Goal: Transaction & Acquisition: Obtain resource

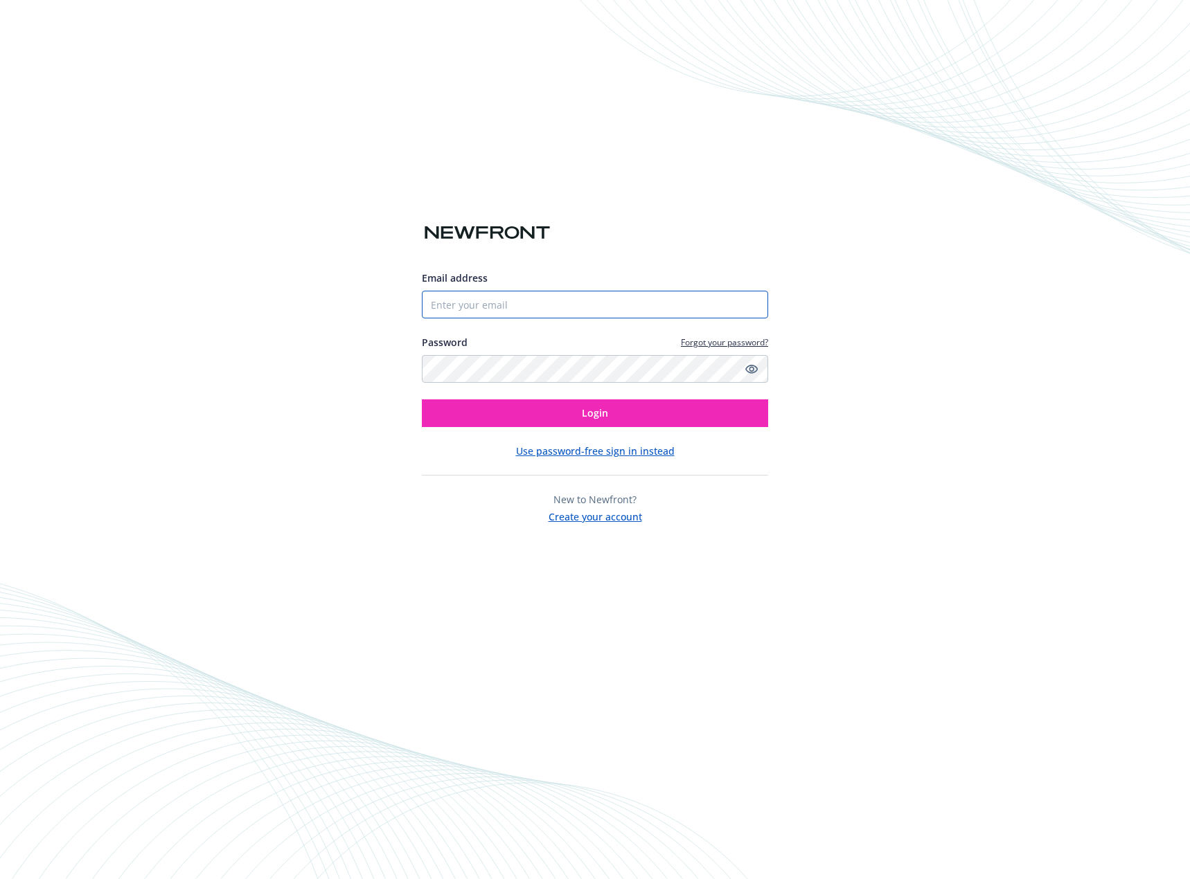
click at [537, 308] on input "Email address" at bounding box center [595, 305] width 346 height 28
type input "[EMAIL_ADDRESS][DOMAIN_NAME]"
click at [422, 400] on button "Login" at bounding box center [595, 414] width 346 height 28
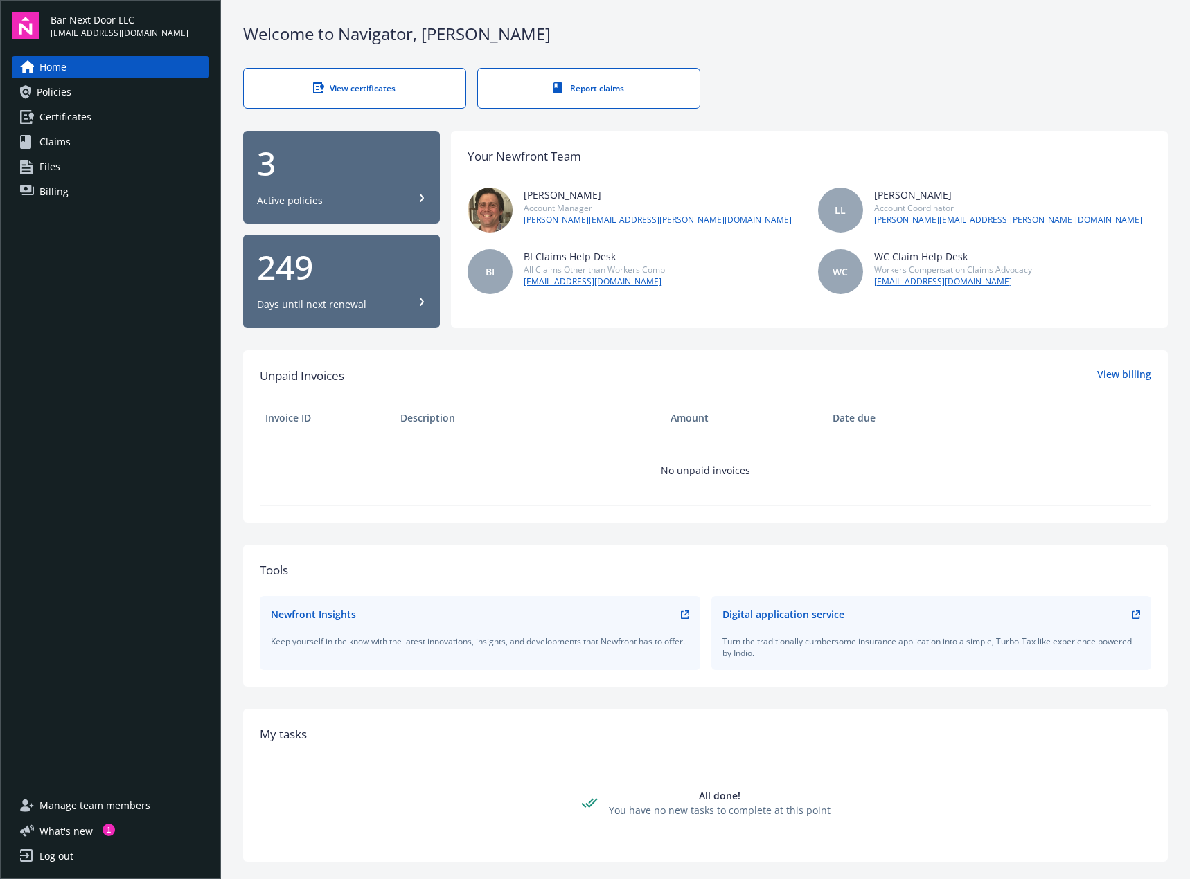
click at [261, 188] on div "3 Active policies" at bounding box center [341, 177] width 169 height 61
click at [26, 114] on icon at bounding box center [27, 117] width 14 height 14
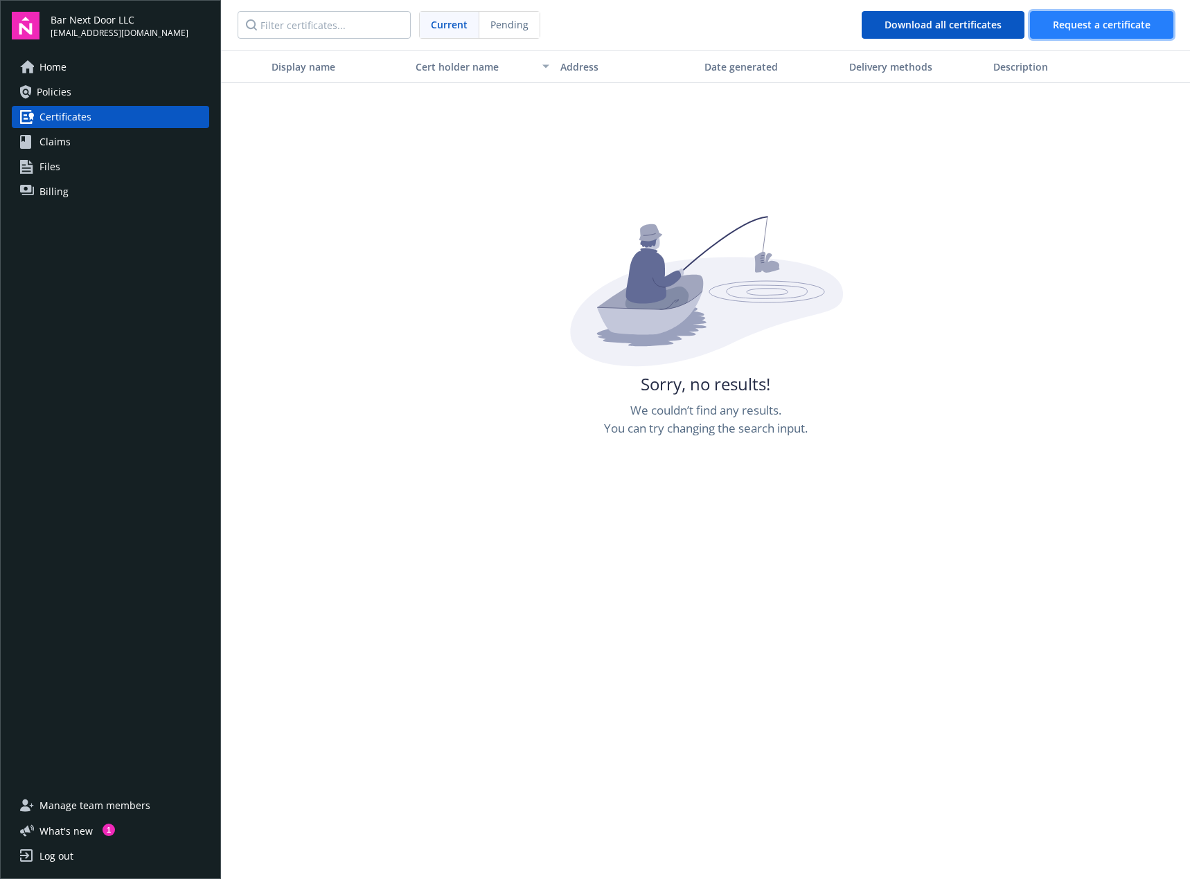
click at [1077, 30] on span "Request a certificate" at bounding box center [1102, 24] width 98 height 13
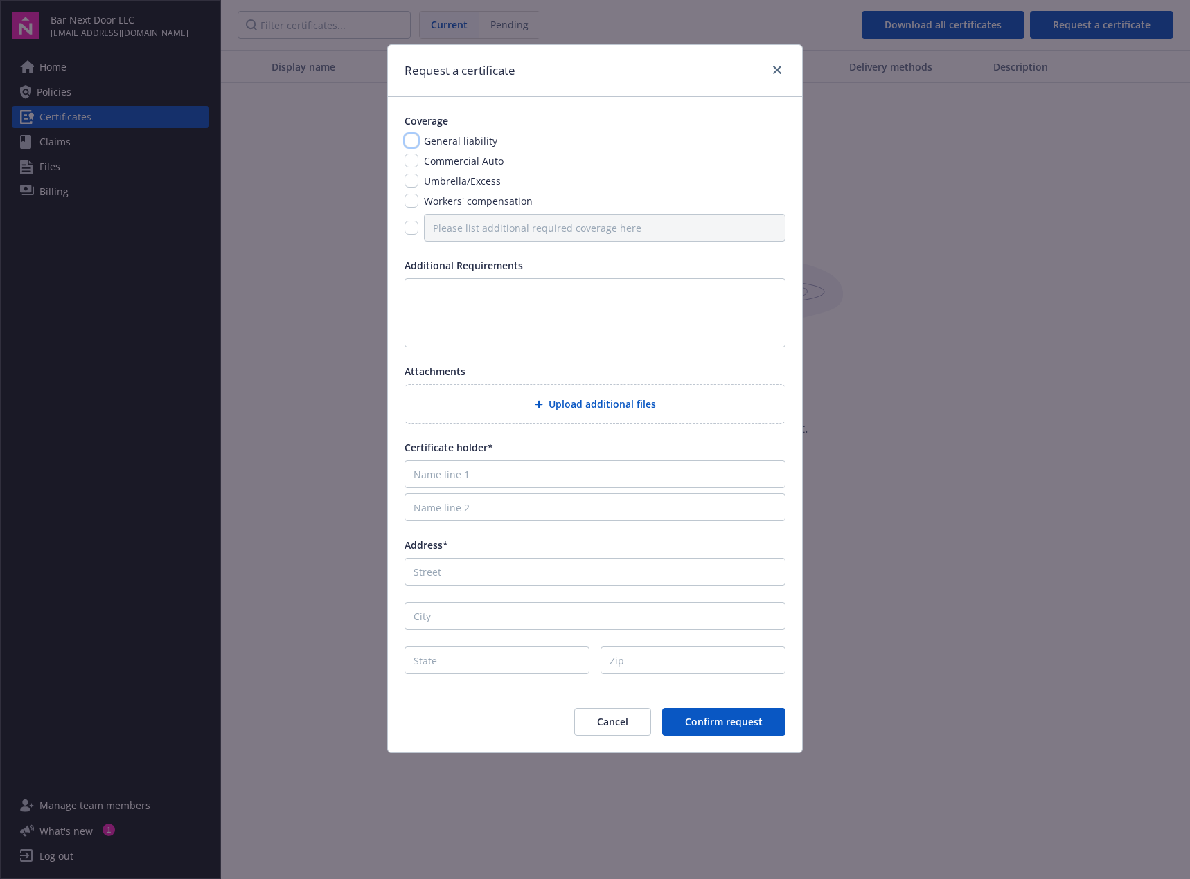
click at [408, 141] on input "checkbox" at bounding box center [411, 141] width 14 height 14
checkbox input "true"
click at [461, 474] on input "Name line 1" at bounding box center [594, 475] width 381 height 28
click at [783, 359] on div "Coverage General liability Commercial Auto Umbrella/Excess Workers' compensatio…" at bounding box center [595, 394] width 414 height 594
click at [707, 170] on div "General liability Commercial Auto Umbrella/Excess Workers' compensation" at bounding box center [594, 188] width 381 height 108
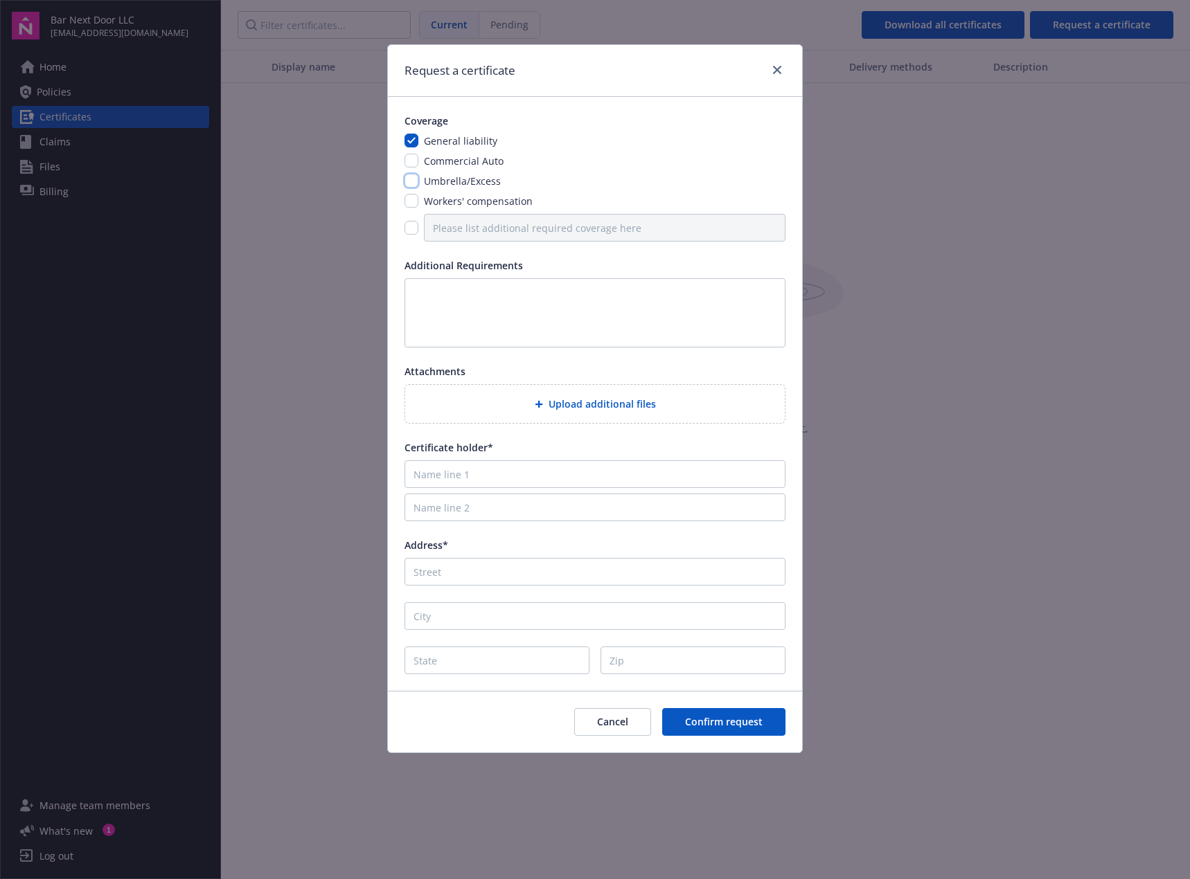
click at [413, 186] on input "checkbox" at bounding box center [411, 181] width 14 height 14
checkbox input "true"
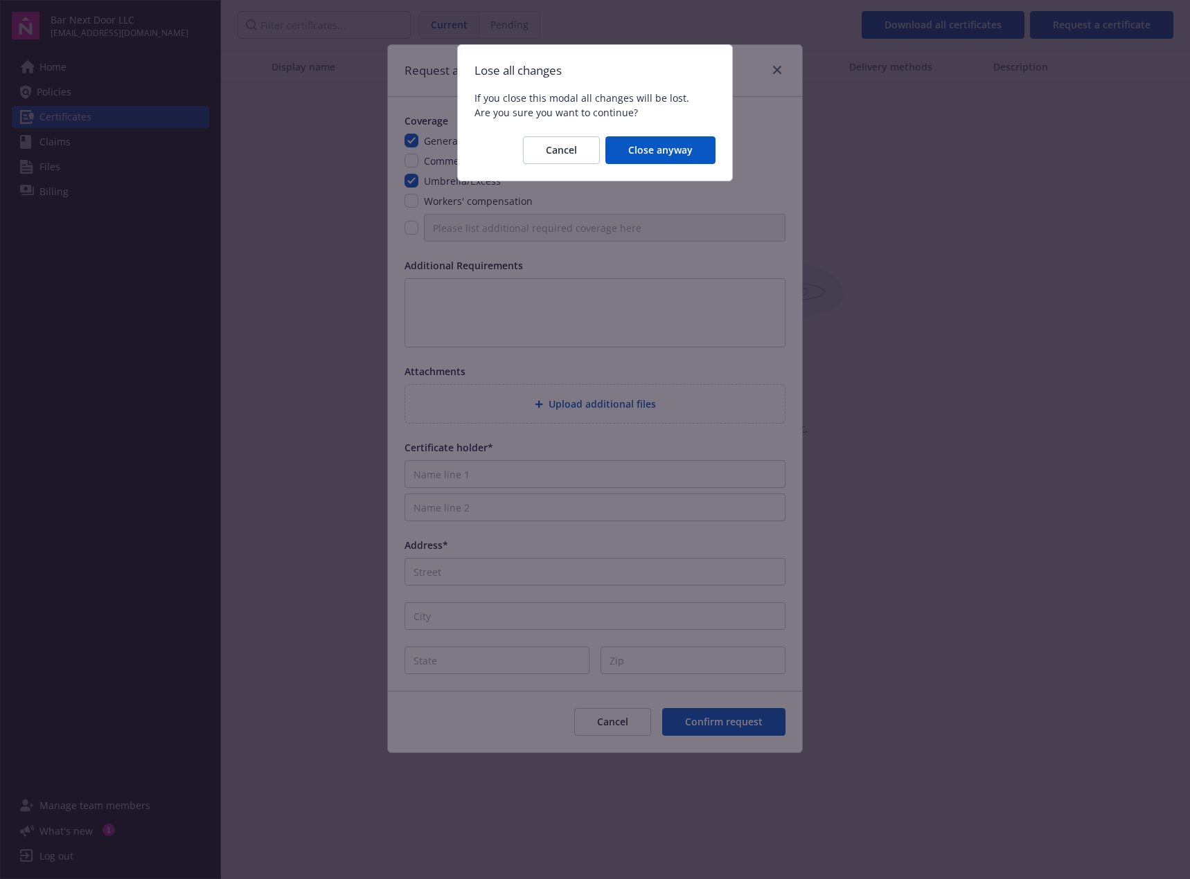
click at [1004, 656] on body "Bar Next Door LLC mmitchell@bestbuddyco.com Home Policies Certificates Claims F…" at bounding box center [595, 439] width 1190 height 879
click at [566, 160] on button "Cancel" at bounding box center [561, 150] width 77 height 28
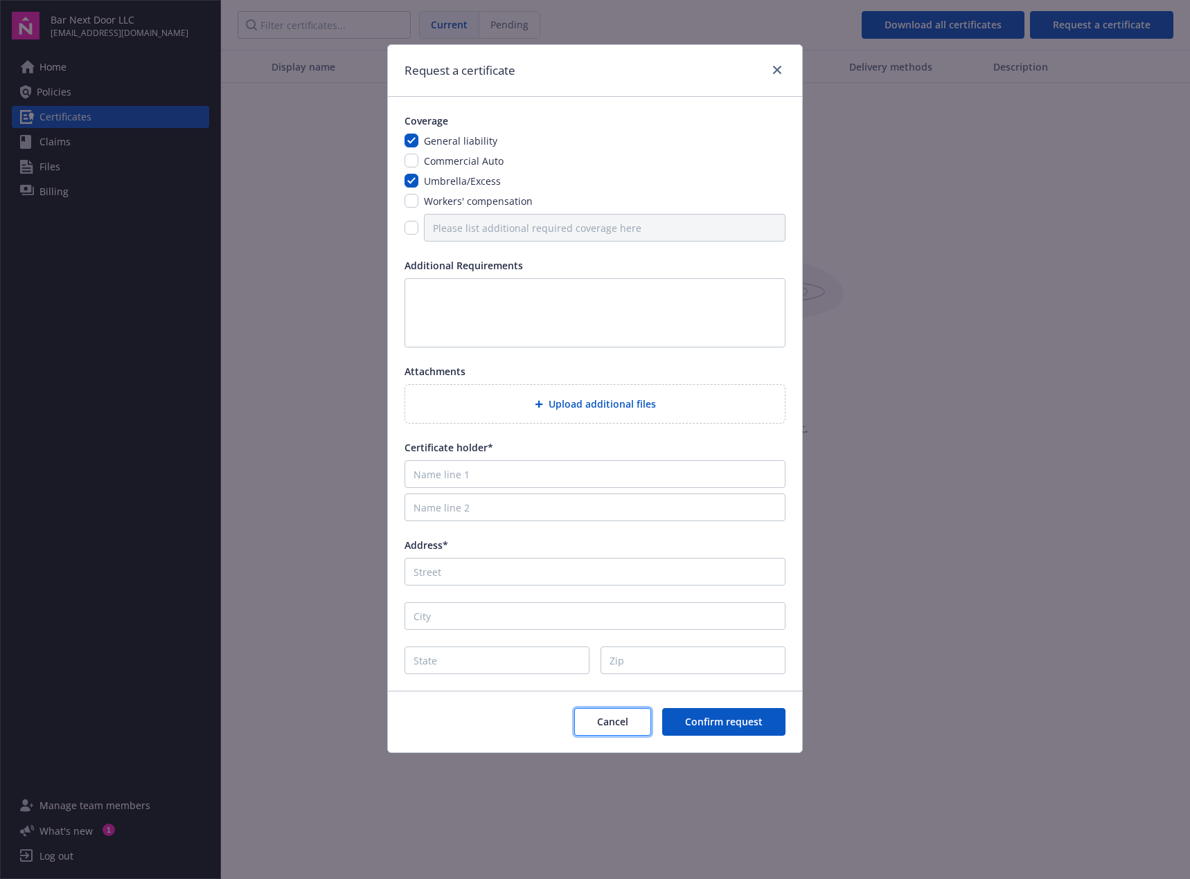
click at [604, 715] on button "Cancel" at bounding box center [612, 722] width 77 height 28
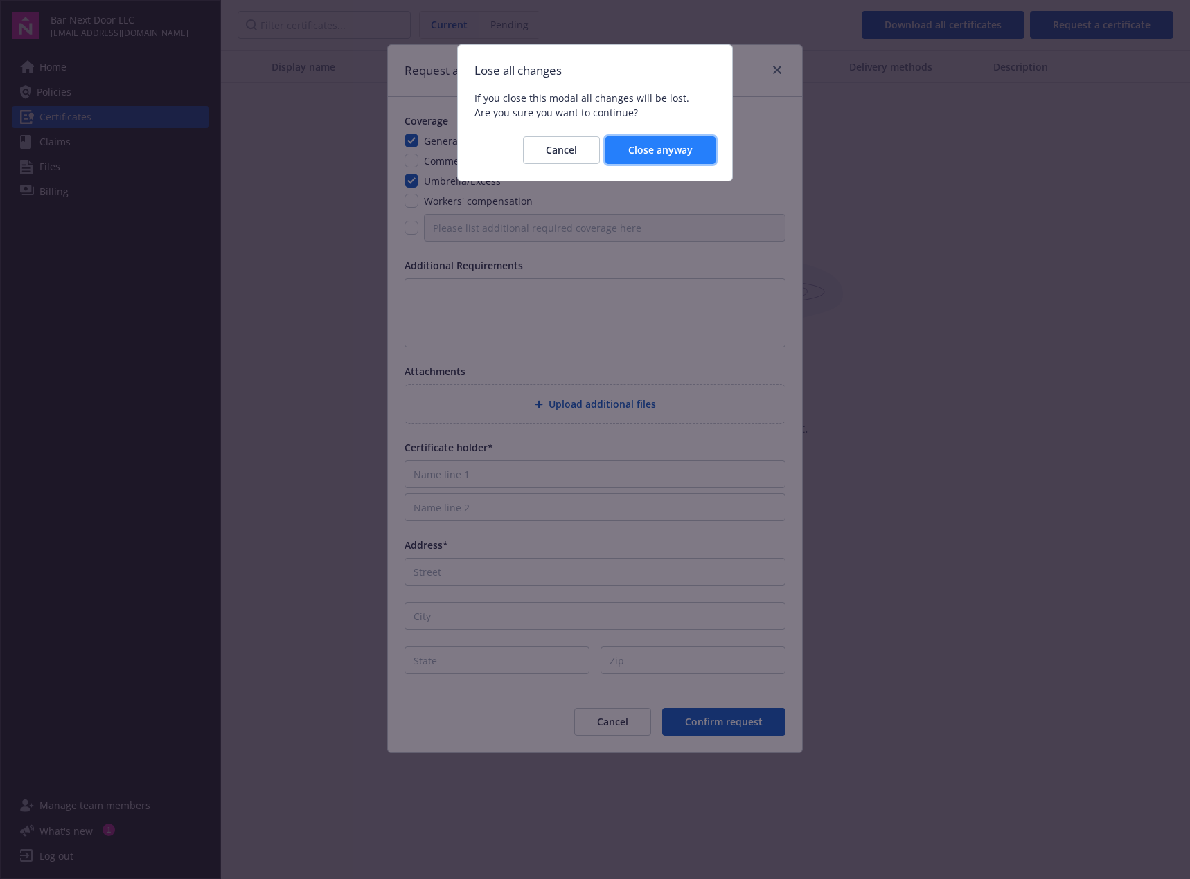
click at [675, 150] on span "Close anyway" at bounding box center [660, 149] width 64 height 13
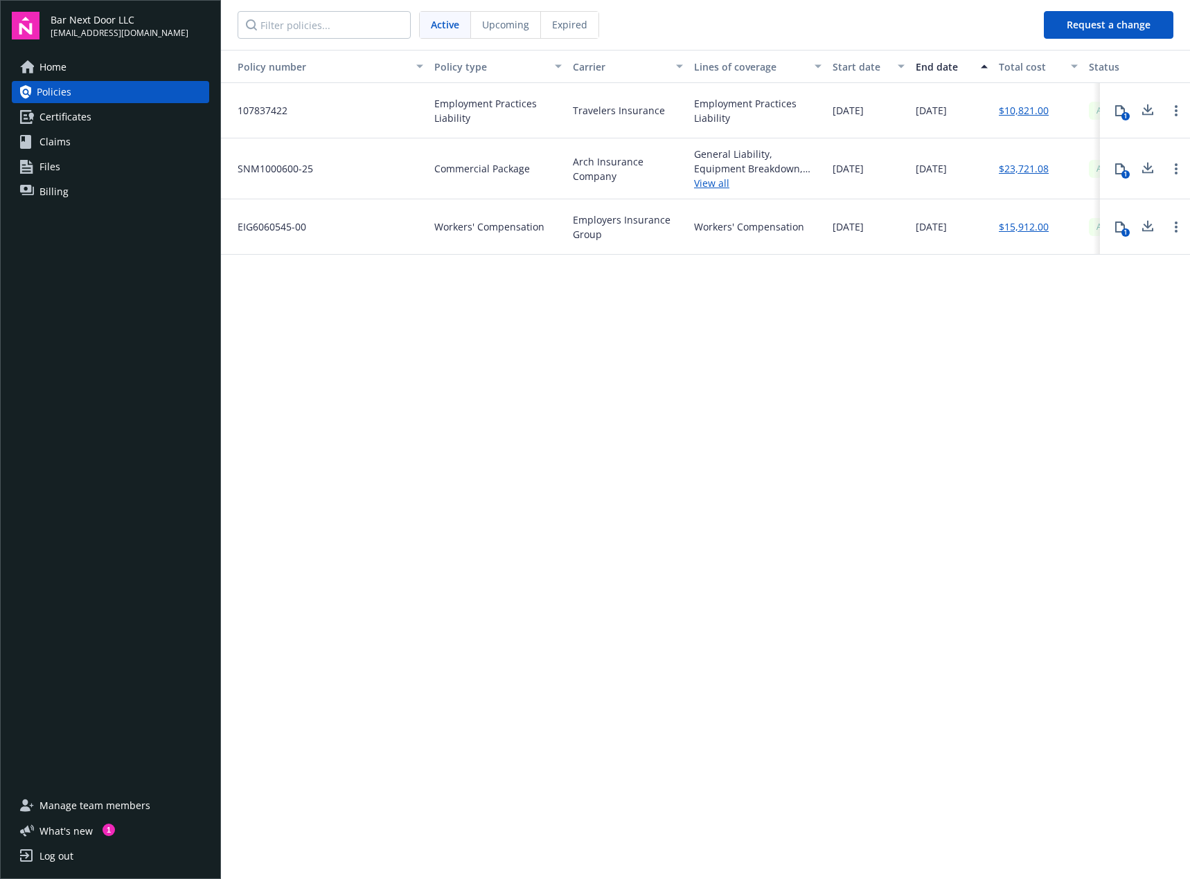
click at [722, 182] on link "View all" at bounding box center [757, 183] width 127 height 15
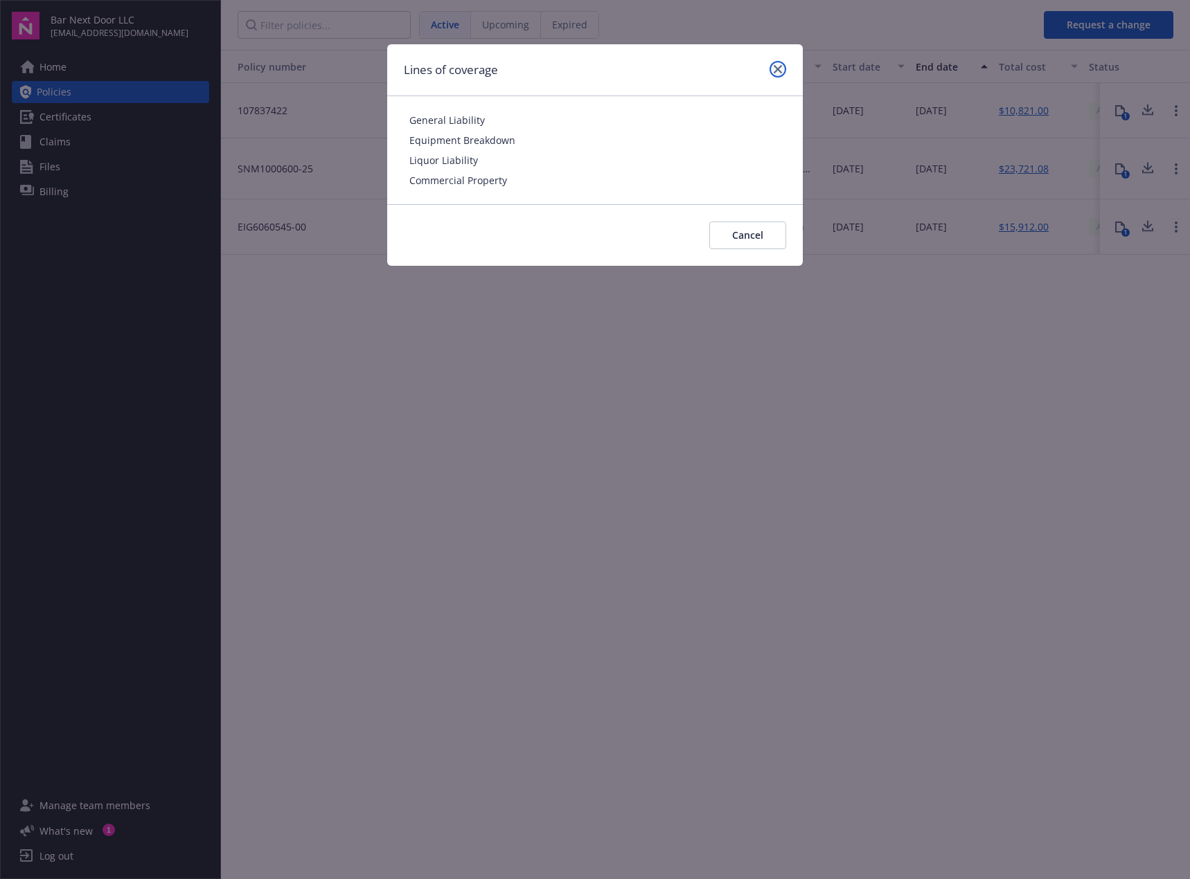
click at [779, 71] on icon "close" at bounding box center [778, 69] width 8 height 8
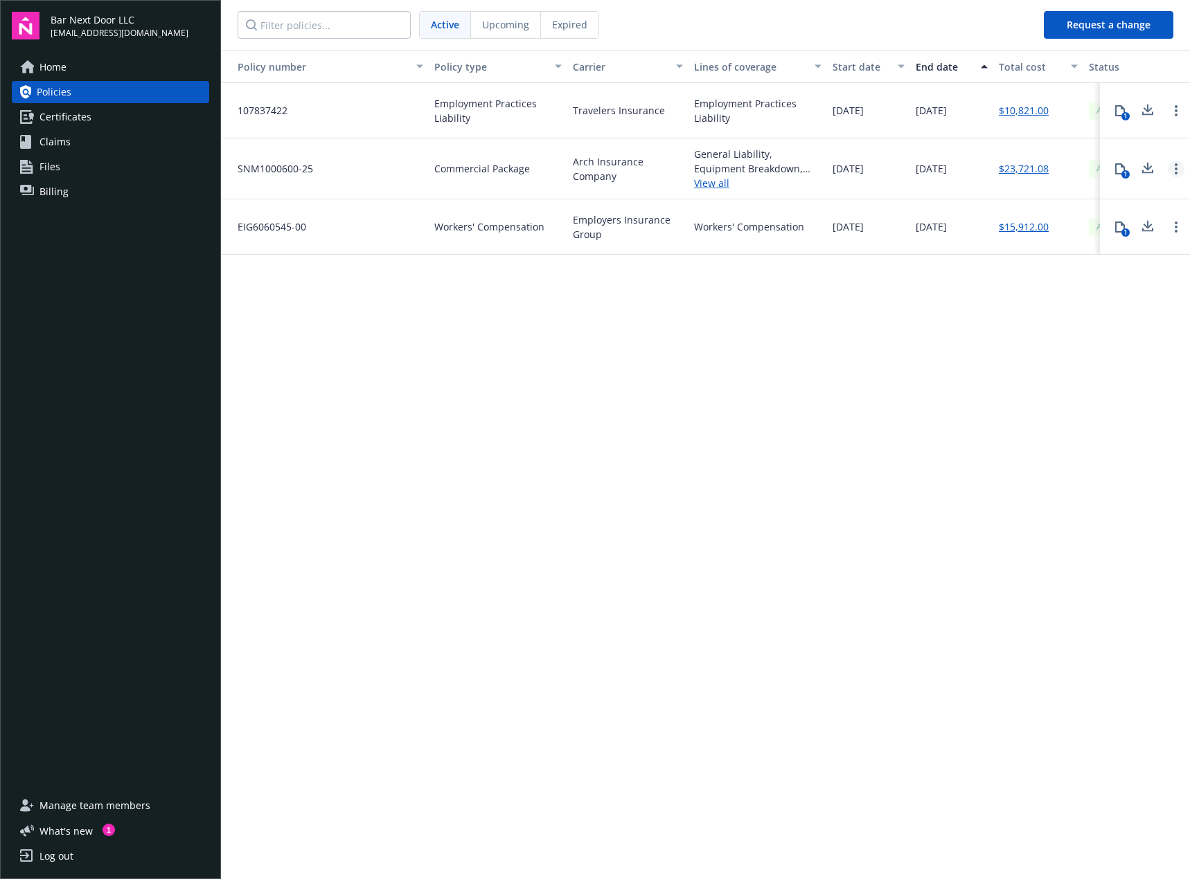
click at [1172, 168] on link "Open options" at bounding box center [1176, 169] width 17 height 17
click at [1086, 311] on div "Policy number Policy type Carrier Lines of coverage Start date End date Total c…" at bounding box center [705, 464] width 969 height 828
click at [1120, 167] on icon at bounding box center [1119, 168] width 11 height 11
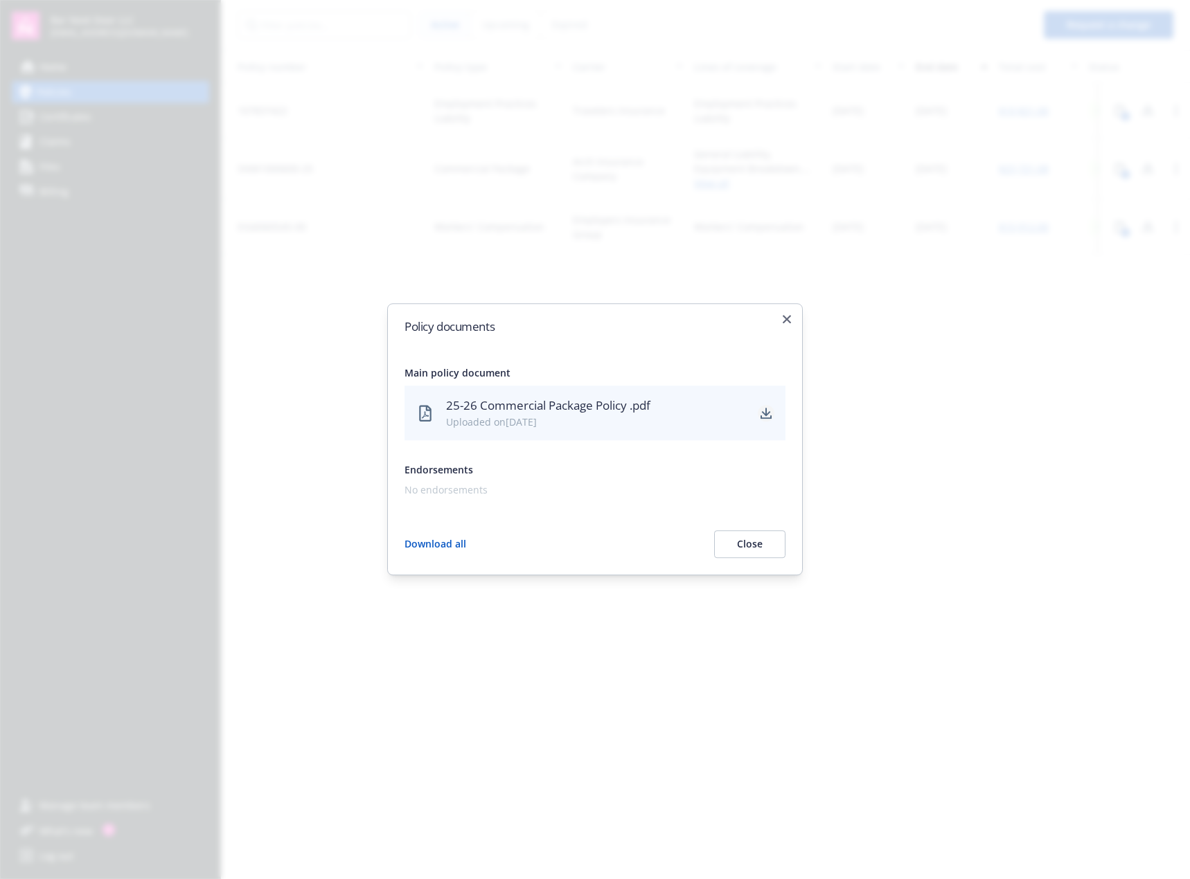
click at [764, 410] on icon "download" at bounding box center [765, 413] width 11 height 11
